Goal: Task Accomplishment & Management: Complete application form

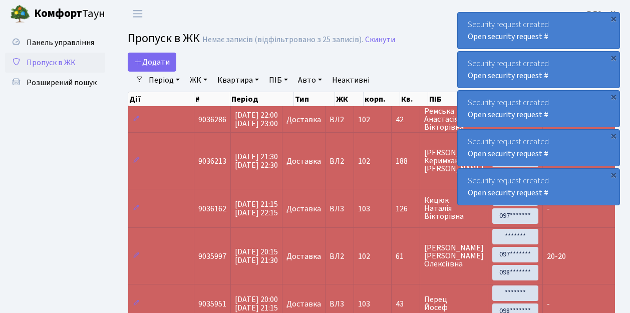
select select "25"
click at [167, 70] on link "Додати" at bounding box center [152, 62] width 49 height 19
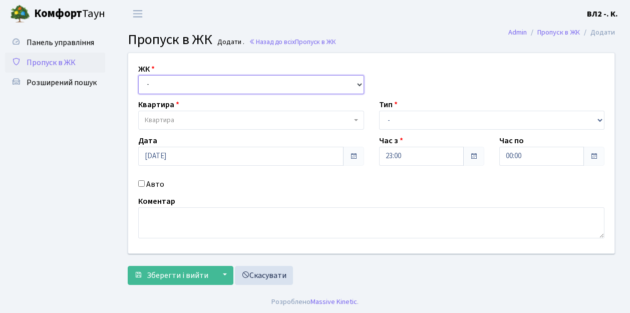
click at [358, 83] on select "- ВЛ1, Ужгородський пров., 4/1 ВЛ2, Голосіївський просп., 76 ВЛ3, пр.Голосіївсь…" at bounding box center [251, 84] width 226 height 19
select select "317"
click at [138, 75] on select "- ВЛ1, Ужгородський пров., 4/1 ВЛ2, Голосіївський просп., 76 ВЛ3, пр.Голосіївсь…" at bounding box center [251, 84] width 226 height 19
select select
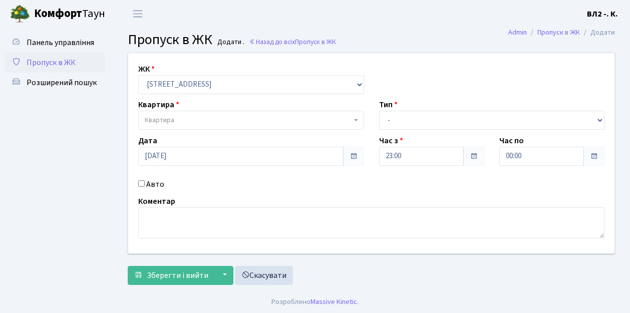
click at [355, 119] on b at bounding box center [356, 120] width 4 height 2
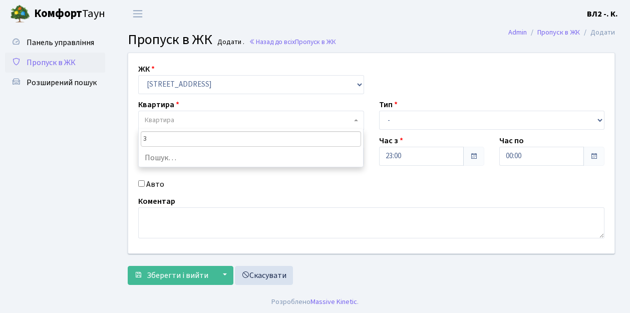
type input "32"
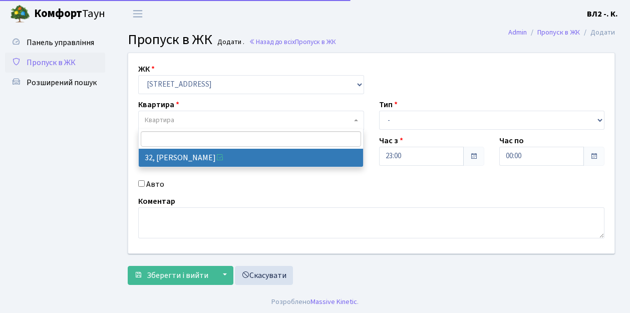
select select "38035"
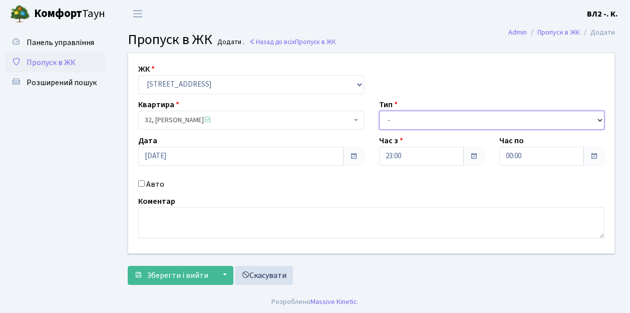
drag, startPoint x: 600, startPoint y: 120, endPoint x: 578, endPoint y: 115, distance: 23.1
click at [600, 120] on select "- Доставка Таксі Гості Сервіс" at bounding box center [492, 120] width 226 height 19
select select "1"
click at [379, 111] on select "- Доставка Таксі Гості Сервіс" at bounding box center [492, 120] width 226 height 19
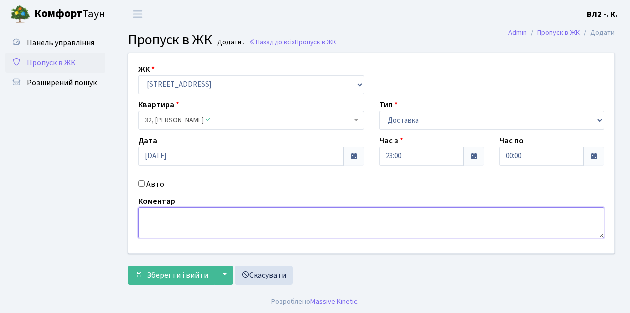
click at [147, 212] on textarea at bounding box center [371, 222] width 466 height 31
type textarea "Glovo 23-04"
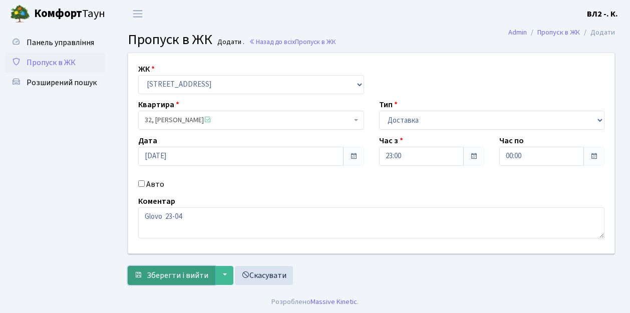
click at [154, 279] on span "Зберегти і вийти" at bounding box center [178, 275] width 62 height 11
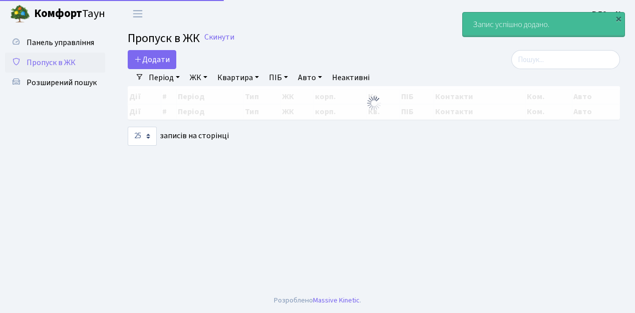
select select "25"
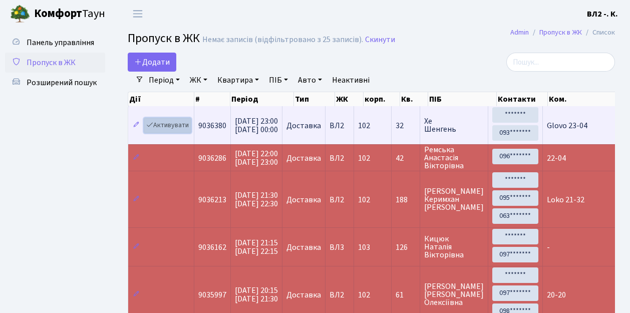
click at [188, 131] on link "Активувати" at bounding box center [168, 126] width 48 height 16
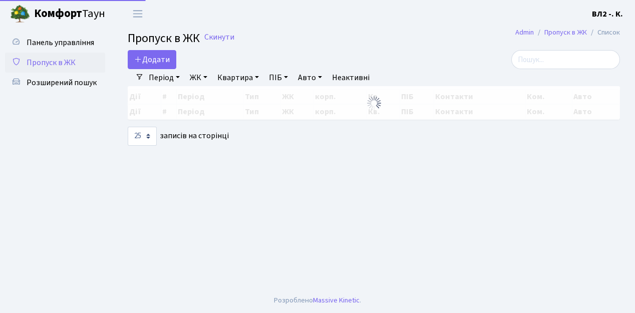
select select "25"
